Goal: Navigation & Orientation: Find specific page/section

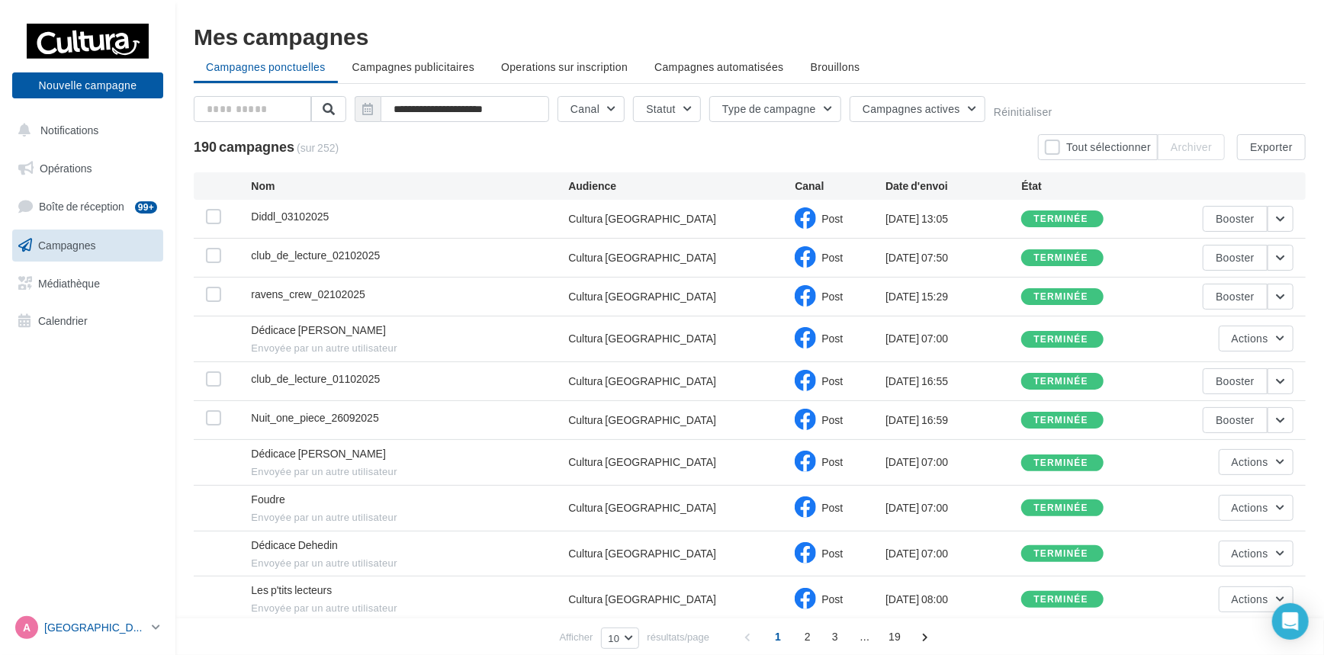
click at [147, 630] on link "A Amiens [EMAIL_ADDRESS][DOMAIN_NAME]" at bounding box center [87, 627] width 151 height 29
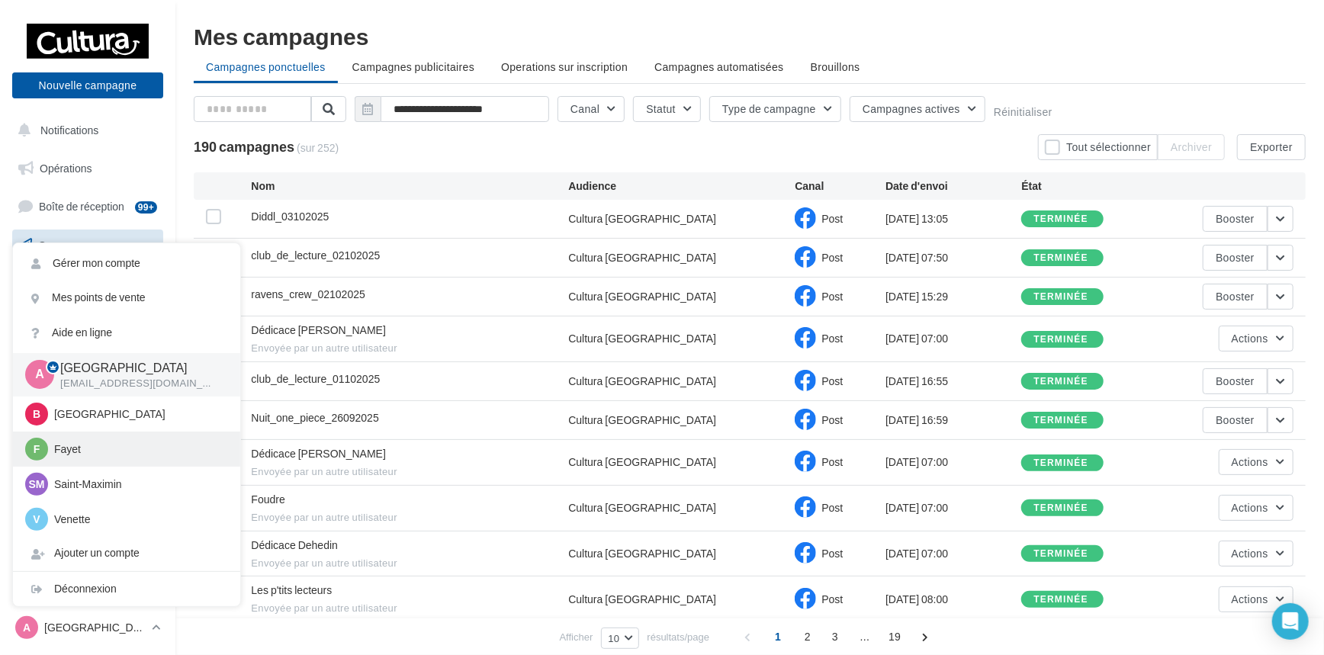
click at [113, 450] on p "Fayet" at bounding box center [138, 449] width 168 height 15
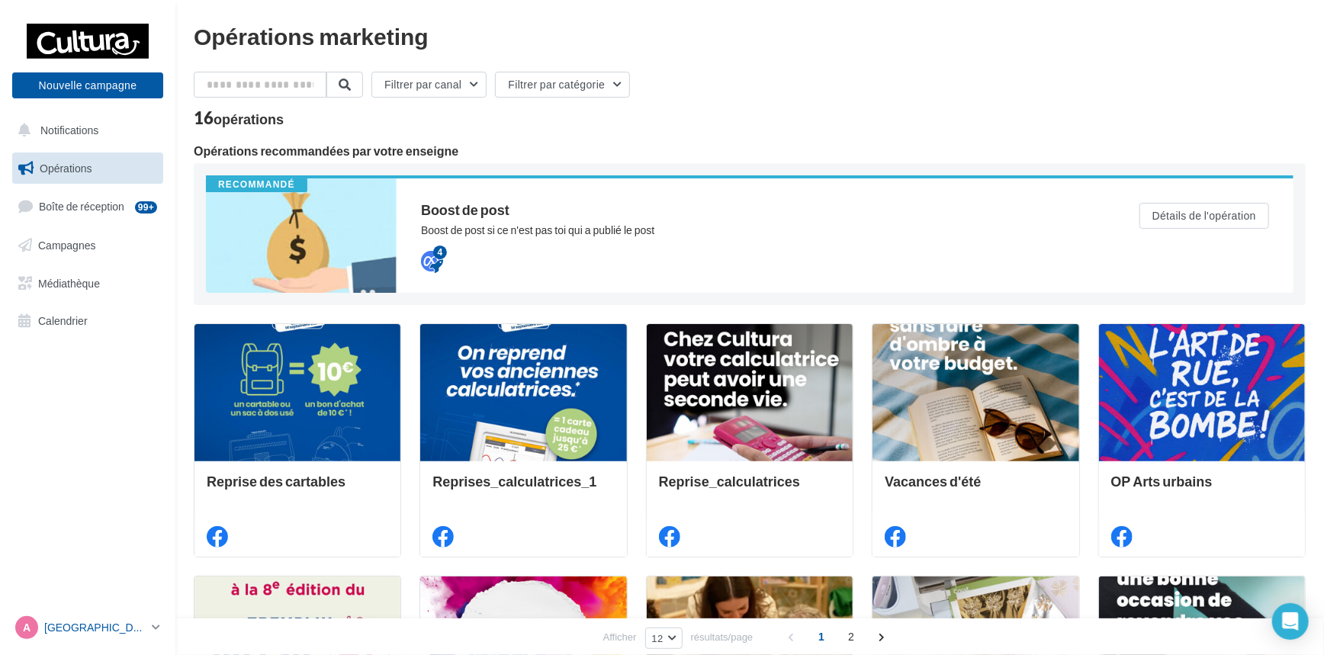
click at [155, 627] on icon at bounding box center [156, 627] width 8 height 13
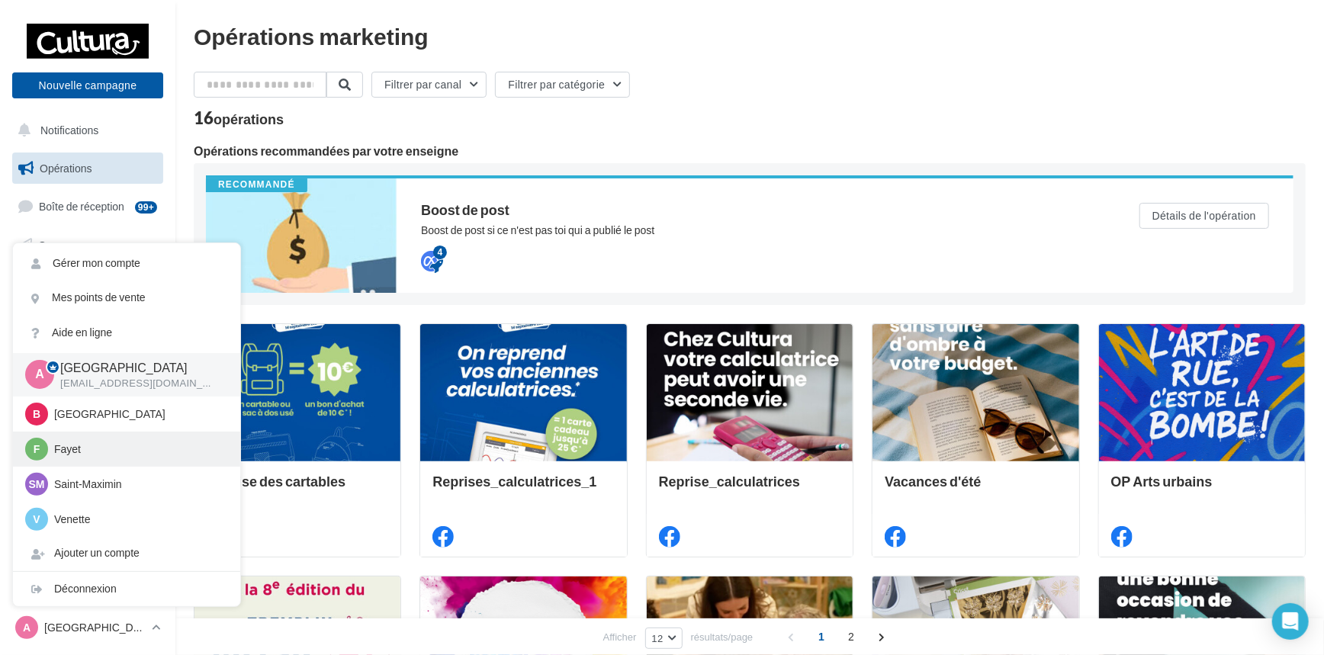
click at [99, 450] on p "Fayet" at bounding box center [138, 449] width 168 height 15
